Goal: Check status

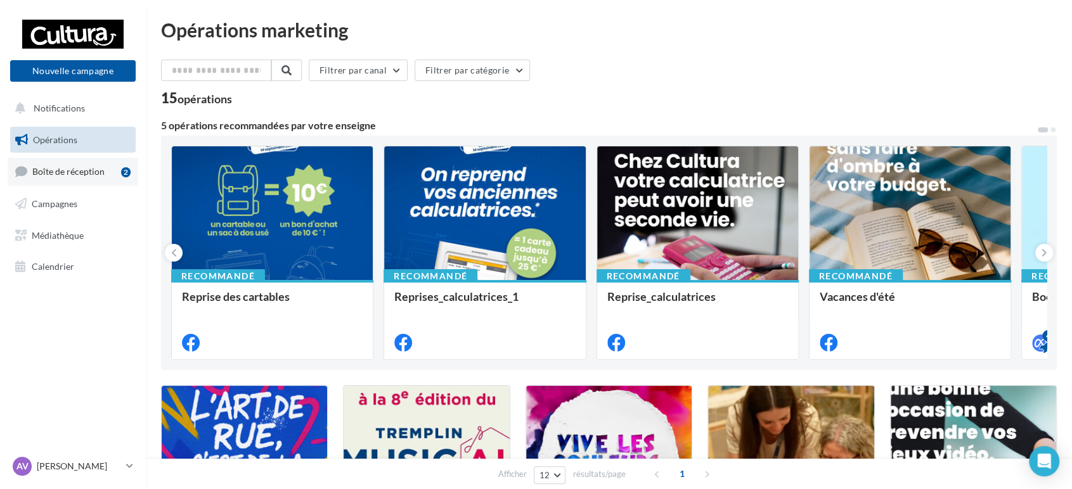
click at [73, 176] on span "Boîte de réception" at bounding box center [68, 171] width 72 height 11
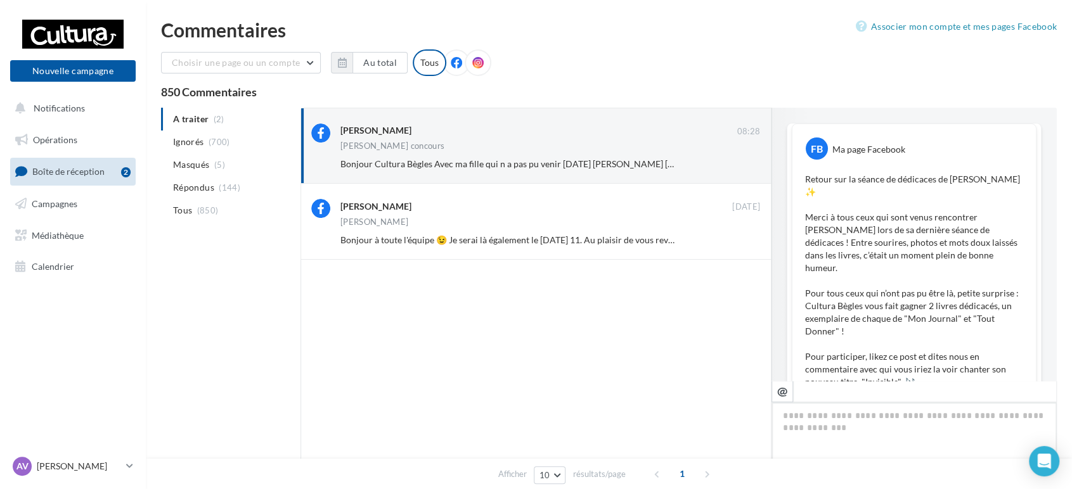
scroll to position [406, 0]
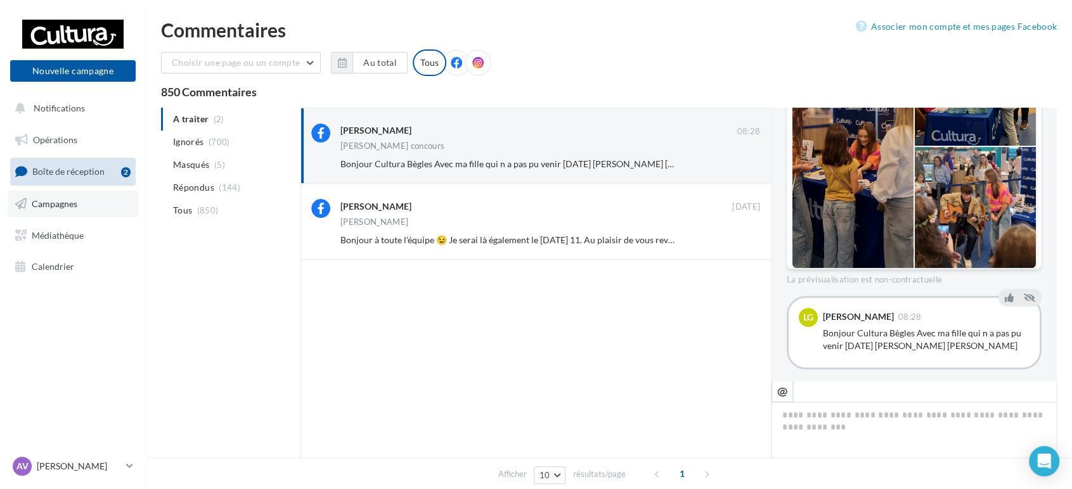
click at [43, 196] on link "Campagnes" at bounding box center [73, 204] width 131 height 27
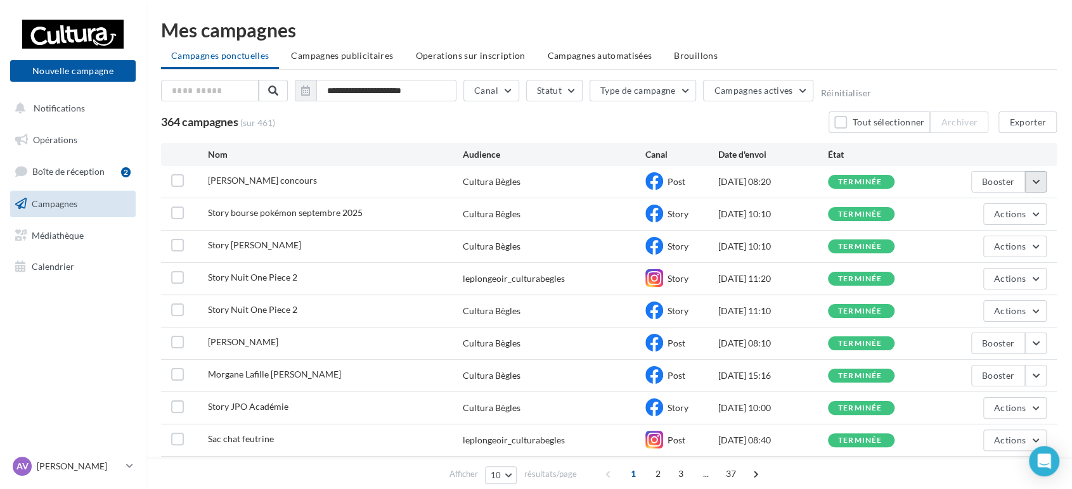
click at [1043, 182] on button "button" at bounding box center [1036, 182] width 22 height 22
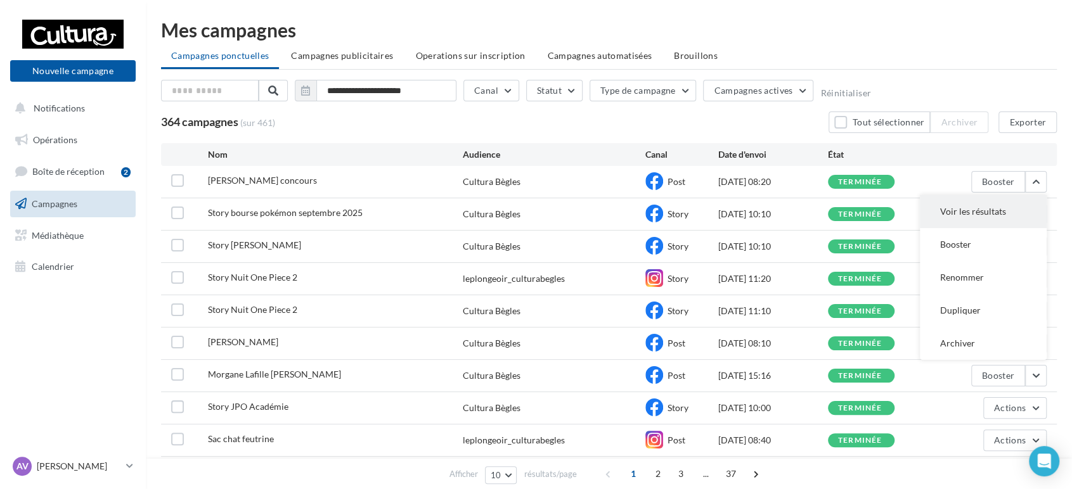
click at [989, 202] on button "Voir les résultats" at bounding box center [983, 211] width 127 height 33
